Goal: Check status

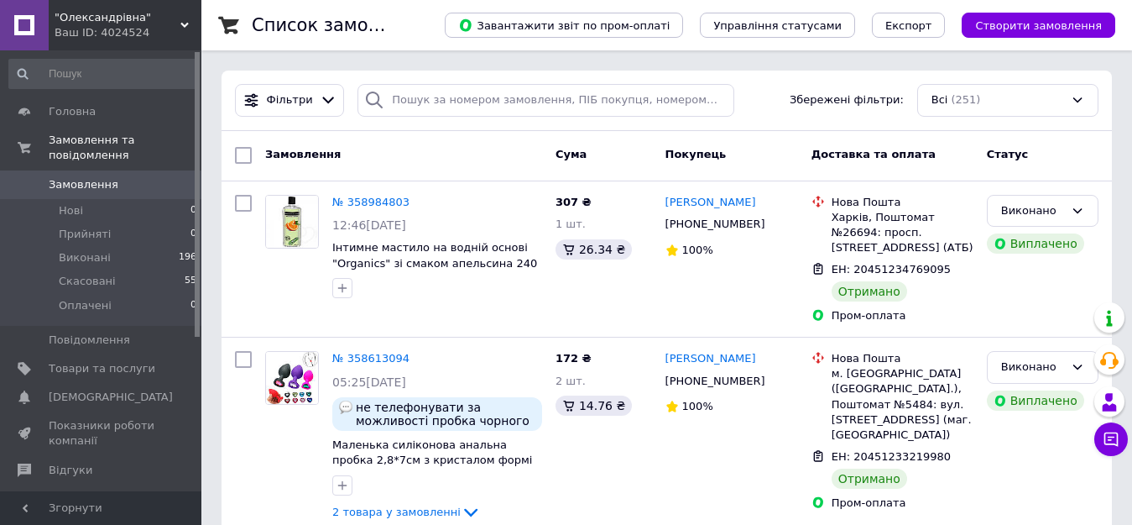
click at [97, 11] on span ""Олександрівна"" at bounding box center [118, 17] width 126 height 15
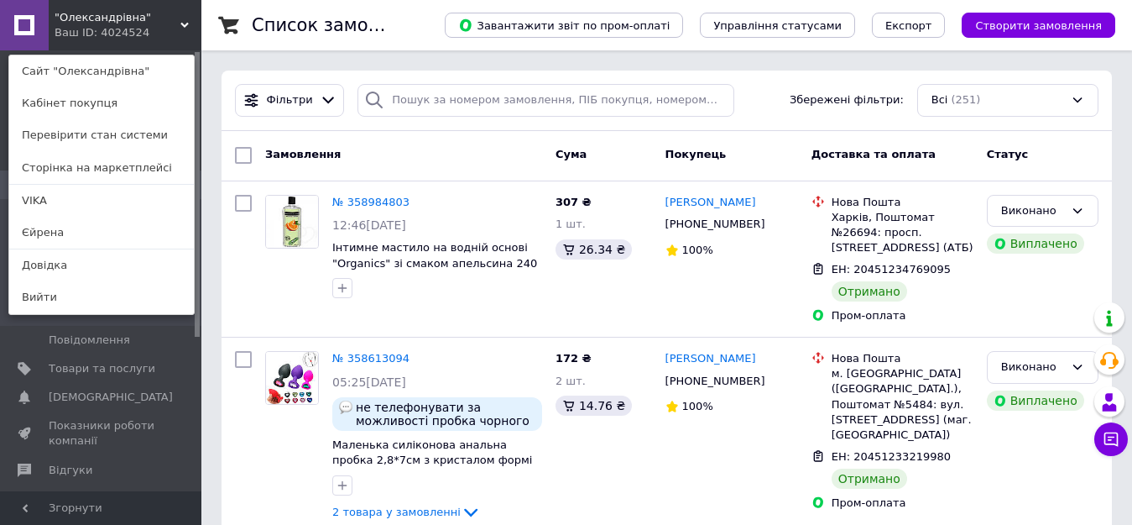
click at [150, 34] on div ""Олександрівна" Ваш ID: 4024524 Сайт "Олександрівна" Кабінет покупця Перевірити…" at bounding box center [100, 25] width 201 height 50
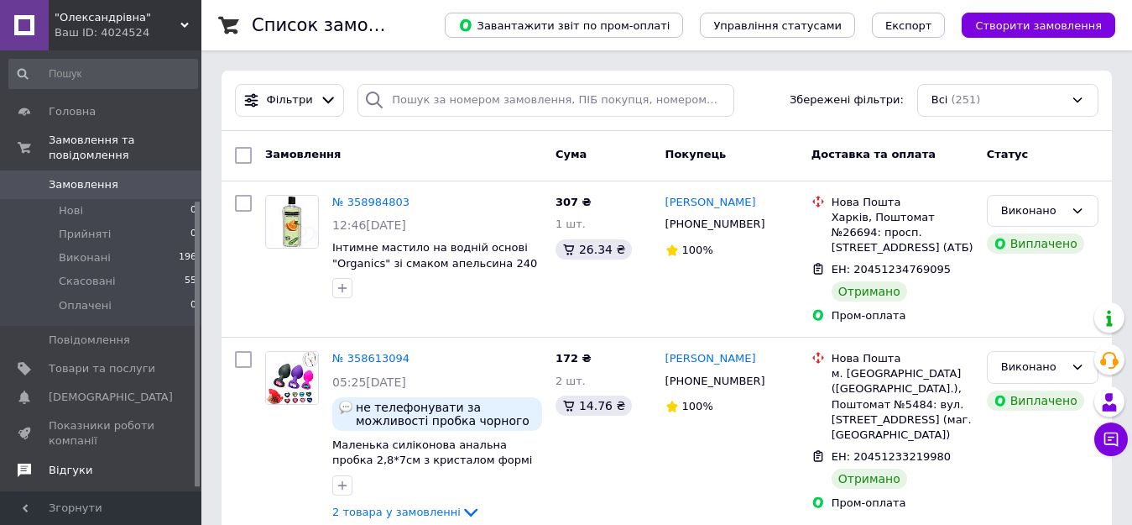
scroll to position [238, 0]
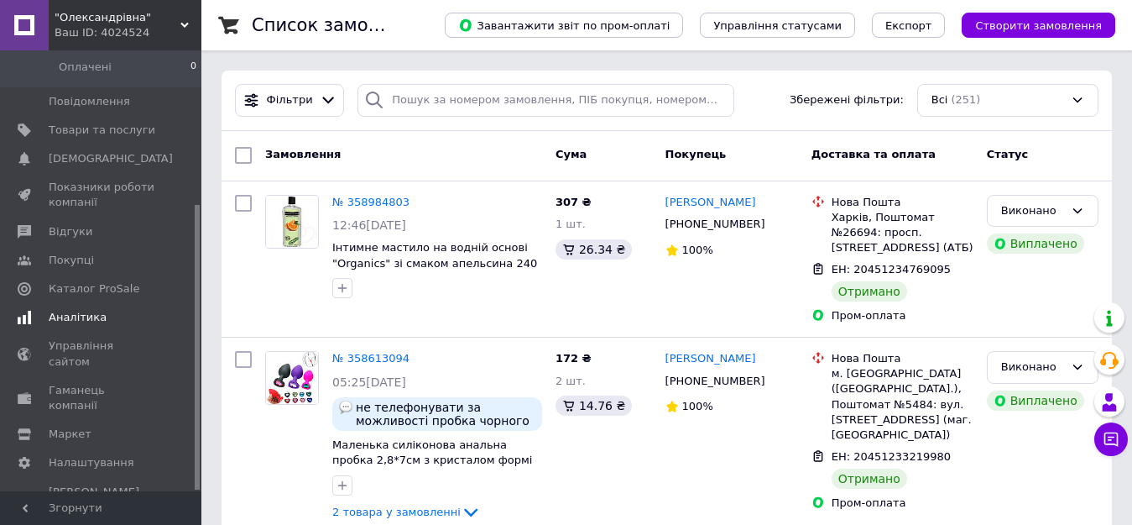
click at [68, 303] on link "Аналітика" at bounding box center [103, 317] width 206 height 29
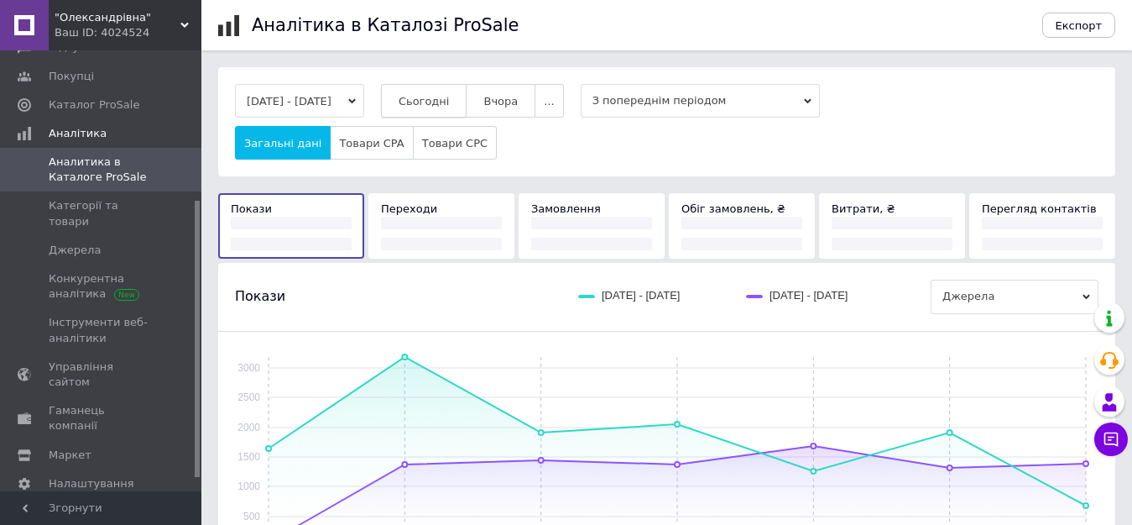
click at [431, 95] on span "Сьогодні" at bounding box center [424, 101] width 51 height 13
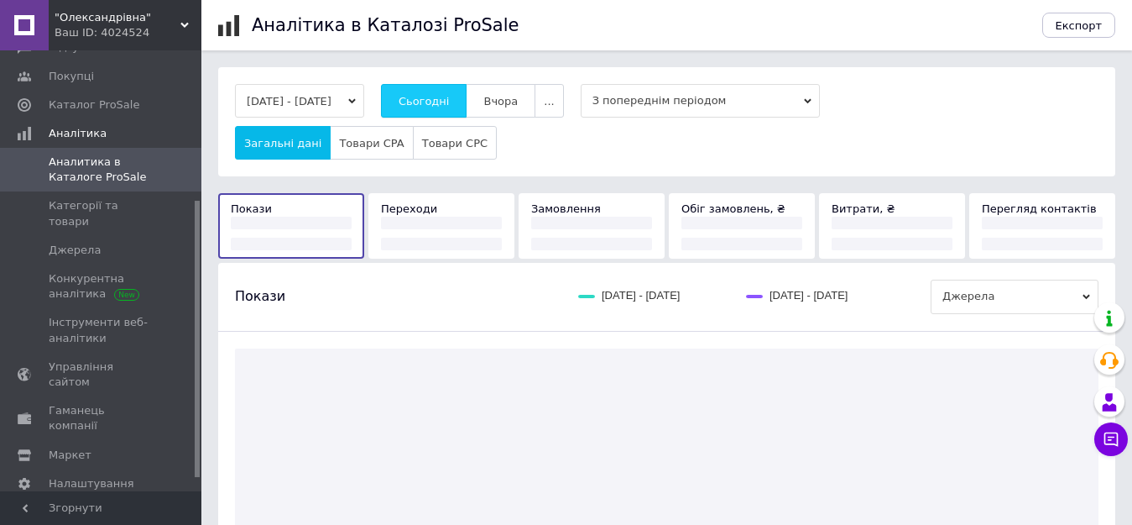
click at [431, 100] on span "Сьогодні" at bounding box center [424, 101] width 51 height 13
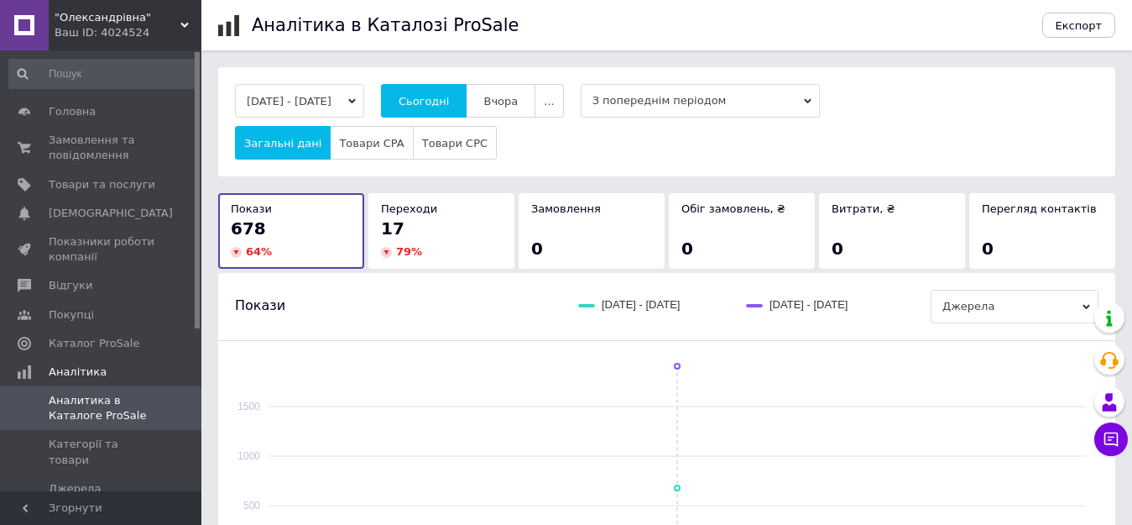
click at [93, 17] on span ""Олександрівна"" at bounding box center [118, 17] width 126 height 15
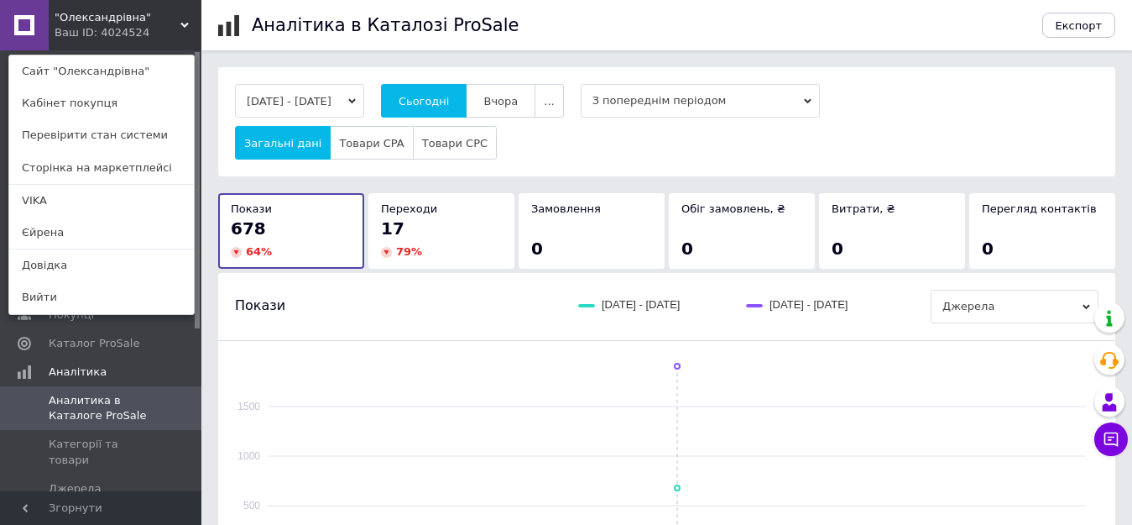
click at [28, 225] on link "Єйрена" at bounding box center [101, 233] width 185 height 32
